Goal: Entertainment & Leisure: Browse casually

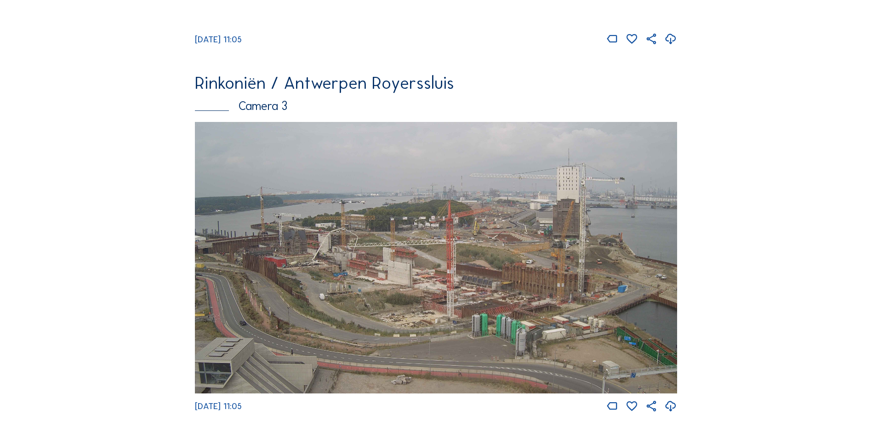
scroll to position [827, 0]
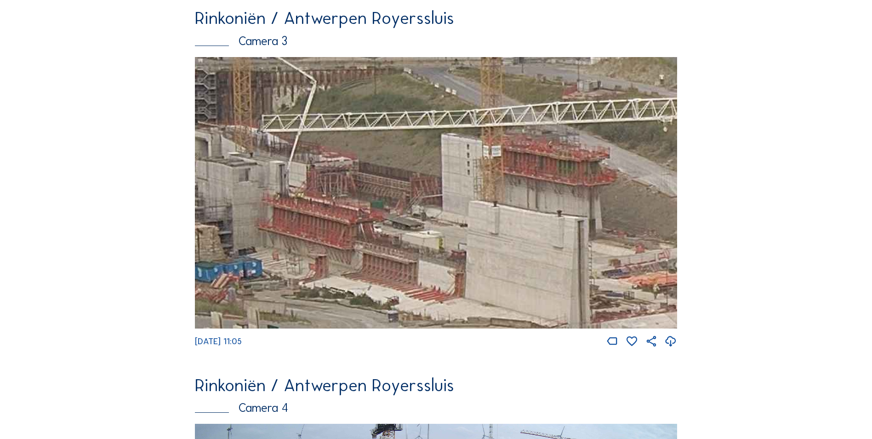
drag, startPoint x: 433, startPoint y: 220, endPoint x: 594, endPoint y: 310, distance: 184.4
click at [599, 314] on img at bounding box center [436, 192] width 482 height 271
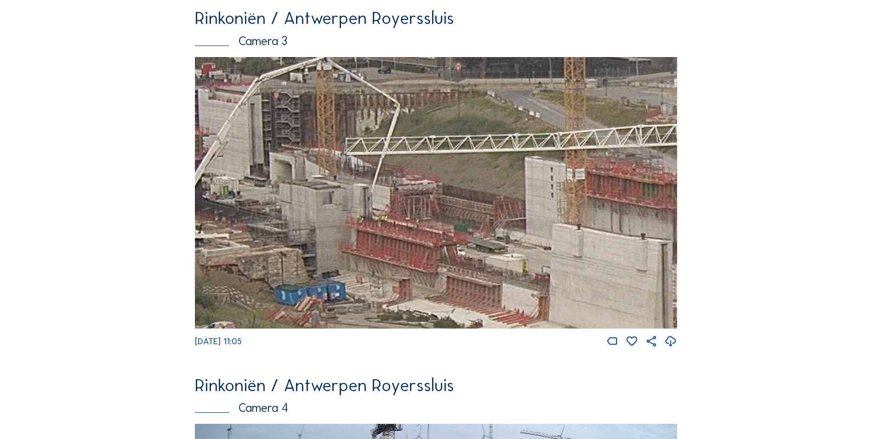
drag, startPoint x: 425, startPoint y: 252, endPoint x: 500, endPoint y: 250, distance: 75.0
click at [500, 250] on img at bounding box center [436, 192] width 482 height 271
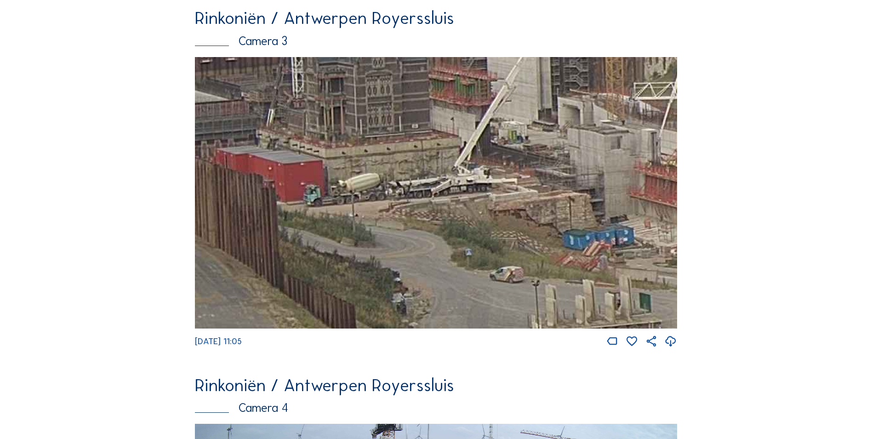
drag, startPoint x: 355, startPoint y: 231, endPoint x: 552, endPoint y: 187, distance: 201.2
click at [552, 187] on img at bounding box center [436, 192] width 482 height 271
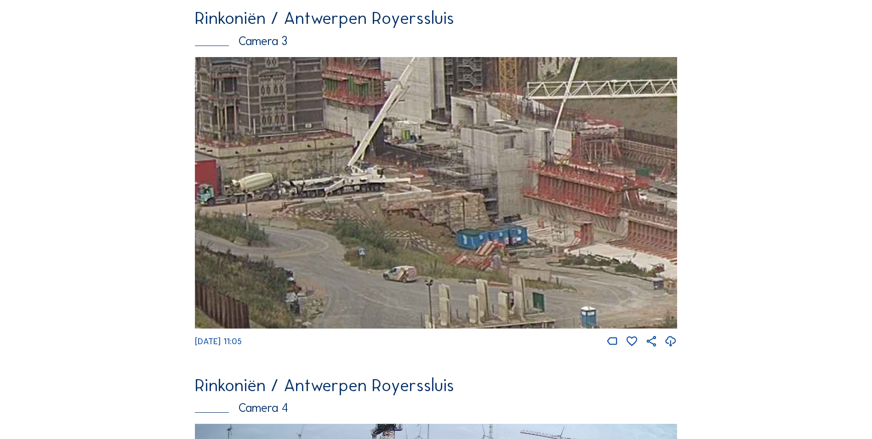
drag, startPoint x: 616, startPoint y: 169, endPoint x: 495, endPoint y: 164, distance: 120.5
click at [495, 164] on img at bounding box center [436, 192] width 482 height 271
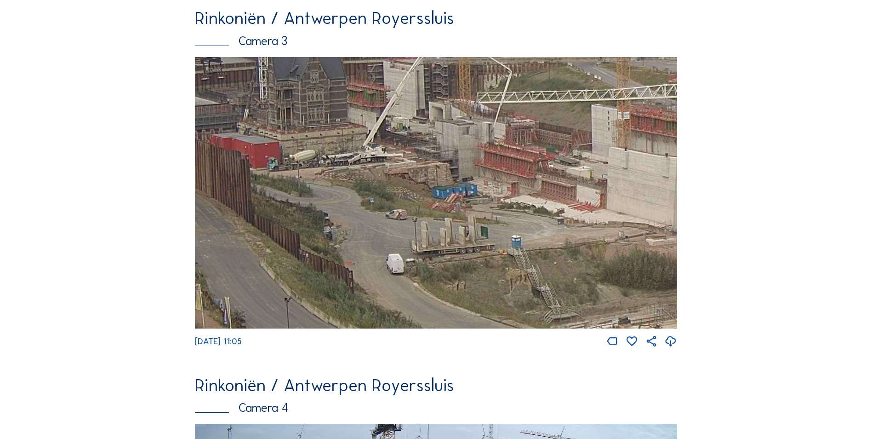
drag, startPoint x: 339, startPoint y: 202, endPoint x: 559, endPoint y: 196, distance: 220.7
click at [559, 196] on img at bounding box center [436, 192] width 482 height 271
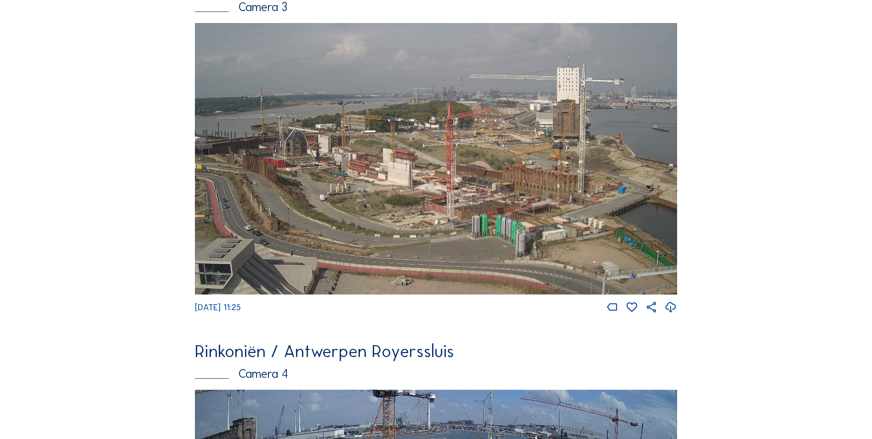
scroll to position [873, 0]
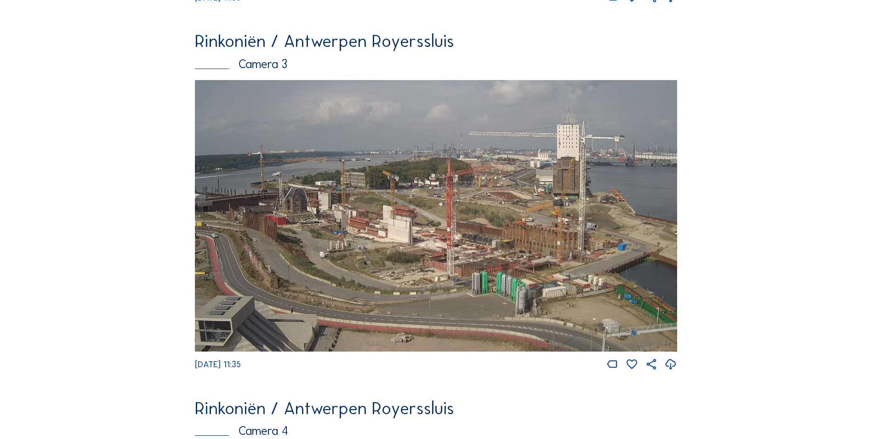
scroll to position [919, 0]
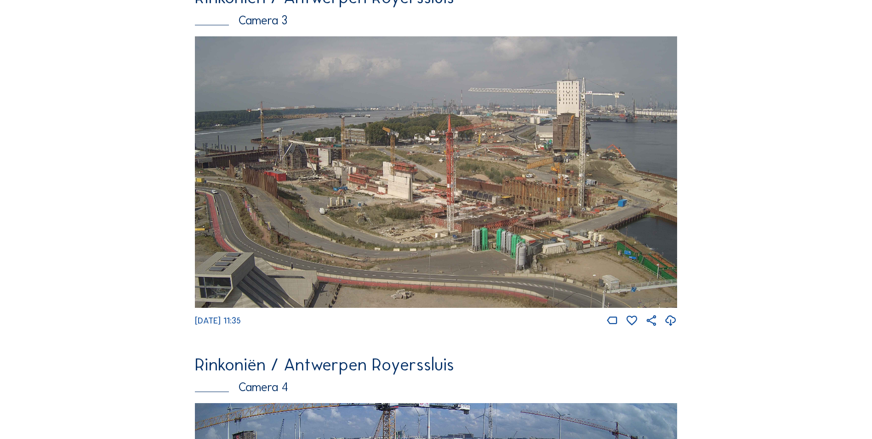
scroll to position [919, 0]
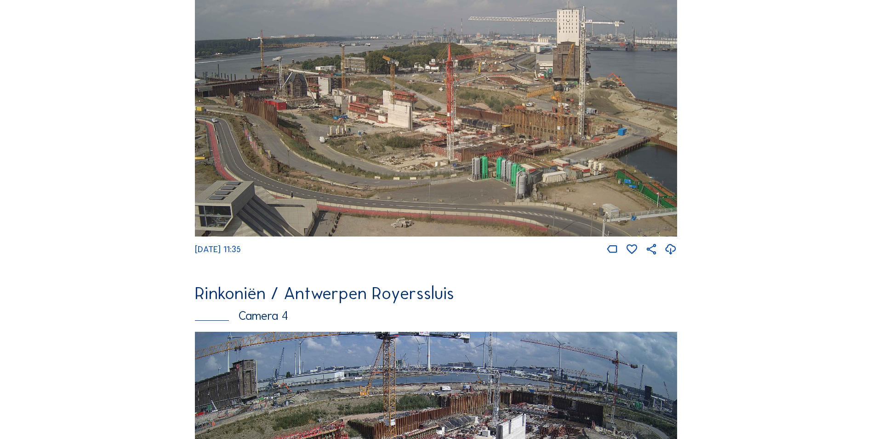
click at [400, 177] on img at bounding box center [436, 100] width 482 height 271
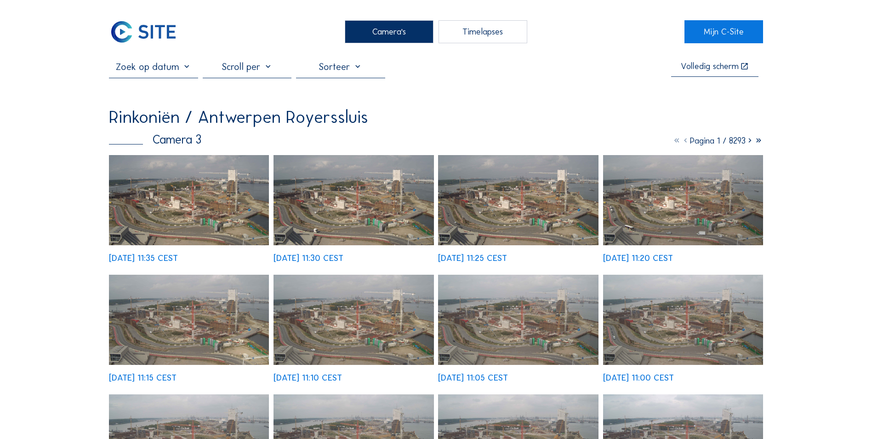
click at [633, 209] on img at bounding box center [683, 200] width 160 height 90
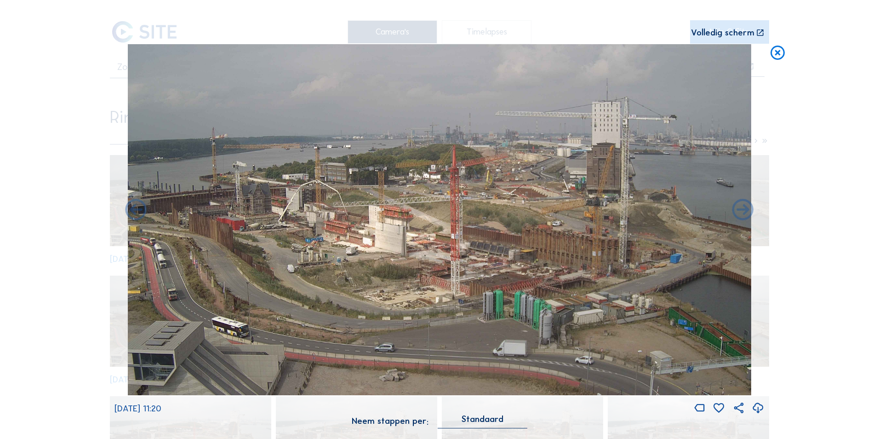
click at [751, 213] on icon at bounding box center [743, 211] width 26 height 26
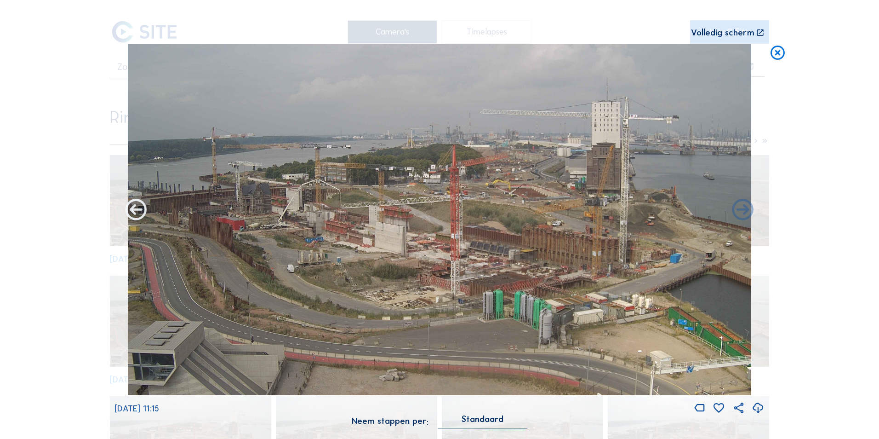
click at [140, 210] on icon at bounding box center [136, 211] width 26 height 26
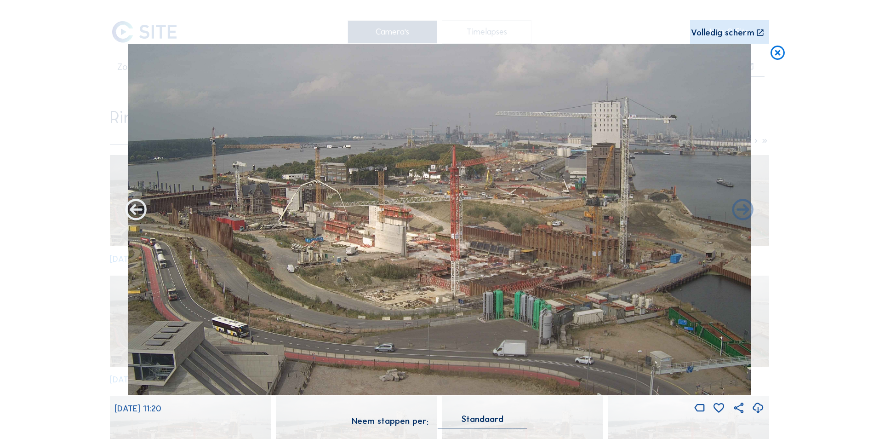
click at [131, 212] on icon at bounding box center [136, 211] width 26 height 26
click at [137, 216] on icon at bounding box center [136, 211] width 26 height 26
click at [140, 209] on icon at bounding box center [136, 211] width 26 height 26
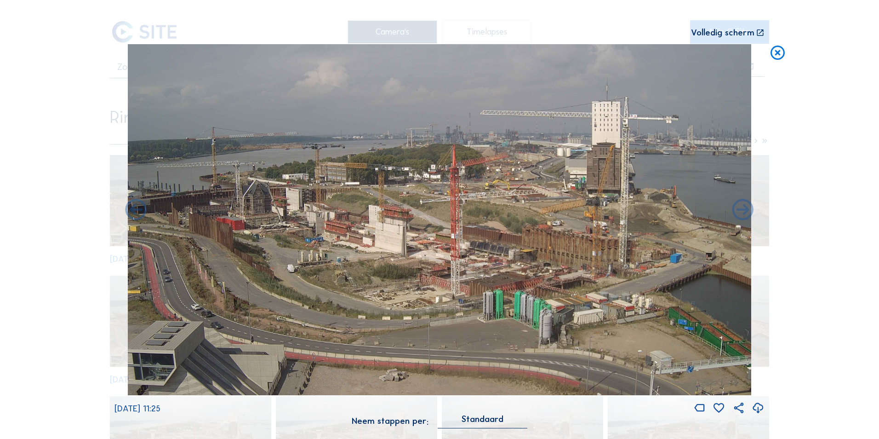
click at [779, 55] on icon at bounding box center [777, 52] width 17 height 17
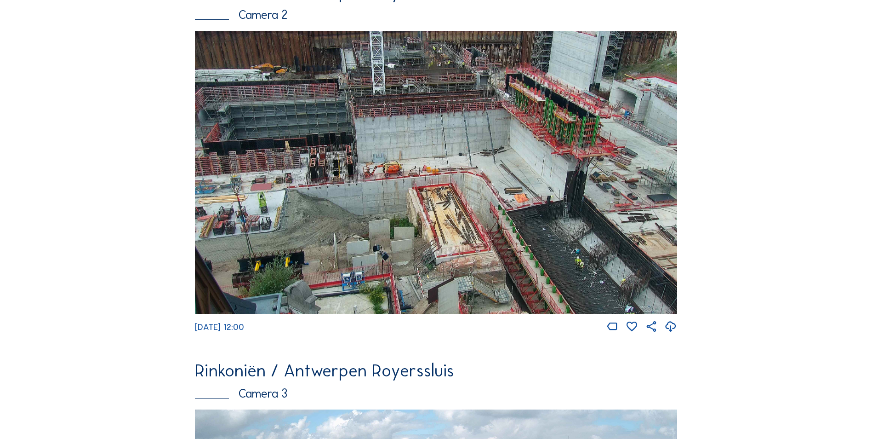
scroll to position [460, 0]
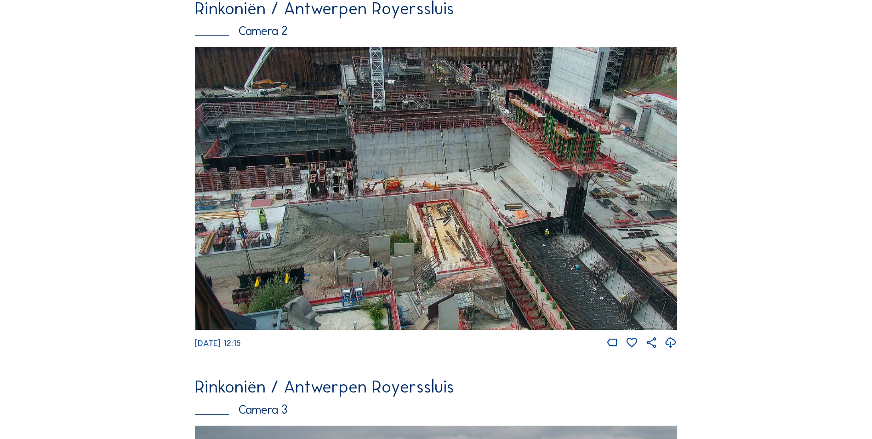
scroll to position [460, 0]
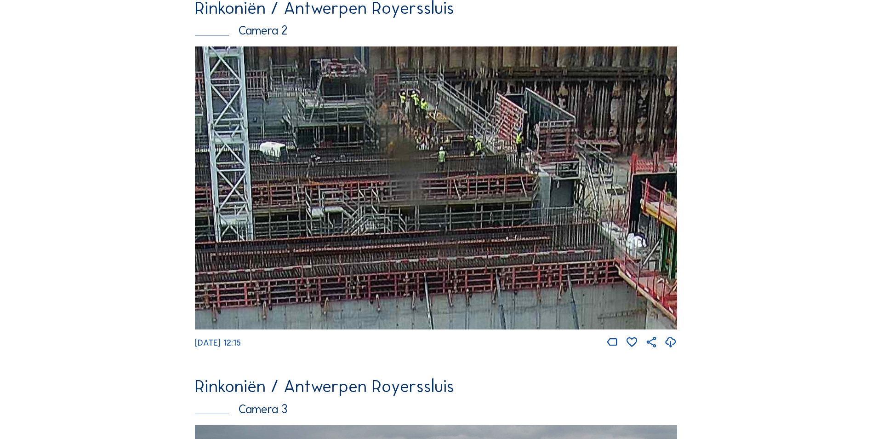
drag, startPoint x: 468, startPoint y: 189, endPoint x: 531, endPoint y: 245, distance: 84.0
click at [531, 245] on img at bounding box center [436, 187] width 482 height 283
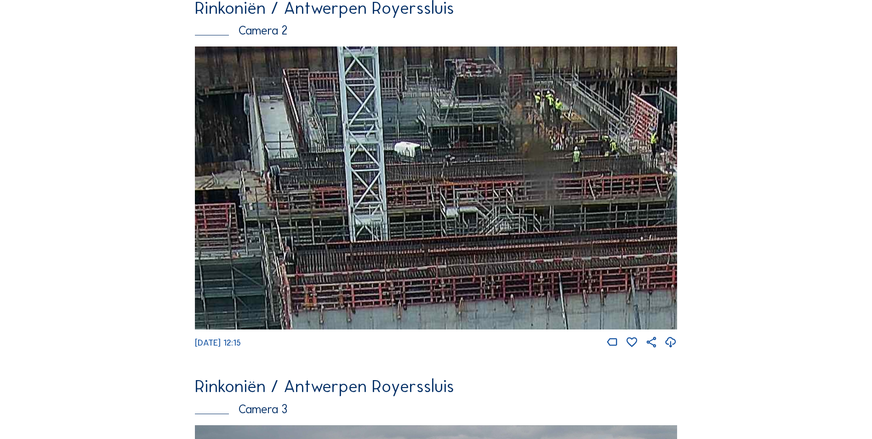
drag, startPoint x: 341, startPoint y: 192, endPoint x: 475, endPoint y: 192, distance: 134.7
click at [475, 192] on img at bounding box center [436, 187] width 482 height 283
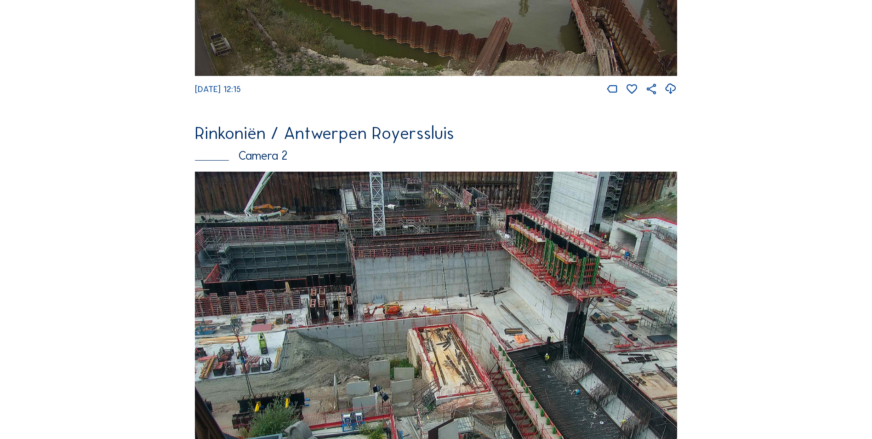
scroll to position [322, 0]
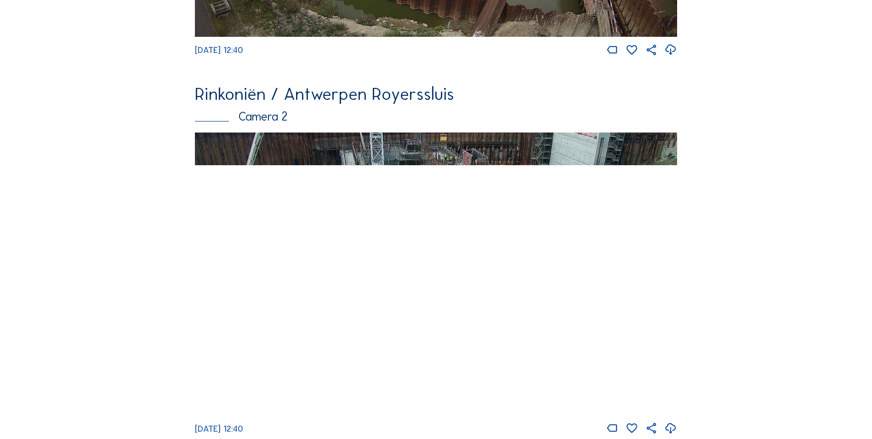
scroll to position [368, 0]
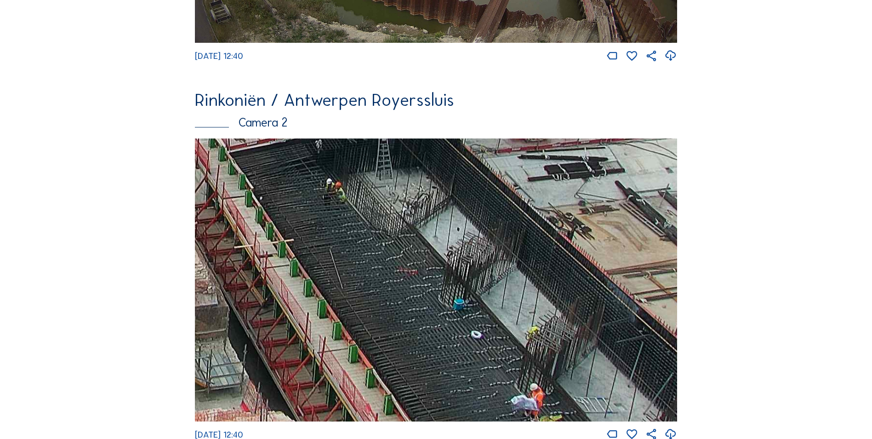
drag, startPoint x: 506, startPoint y: 312, endPoint x: 331, endPoint y: 164, distance: 228.6
click at [332, 164] on img at bounding box center [436, 279] width 482 height 283
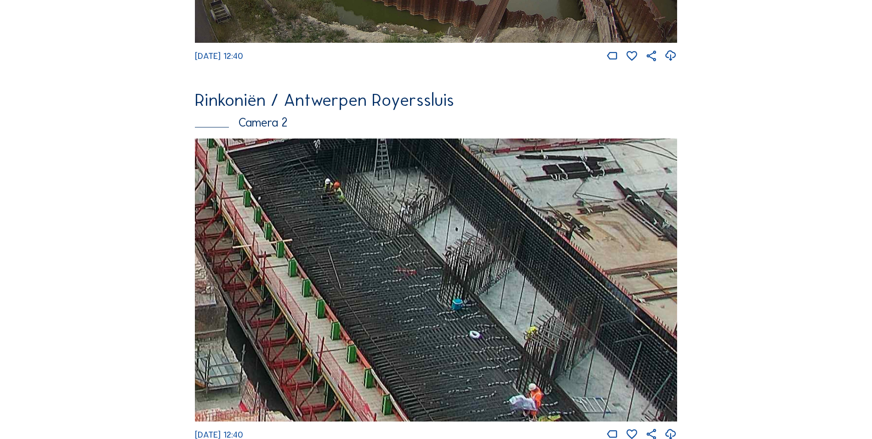
drag, startPoint x: 466, startPoint y: 333, endPoint x: 363, endPoint y: 258, distance: 128.0
click at [363, 258] on img at bounding box center [436, 279] width 482 height 283
